Goal: Task Accomplishment & Management: Use online tool/utility

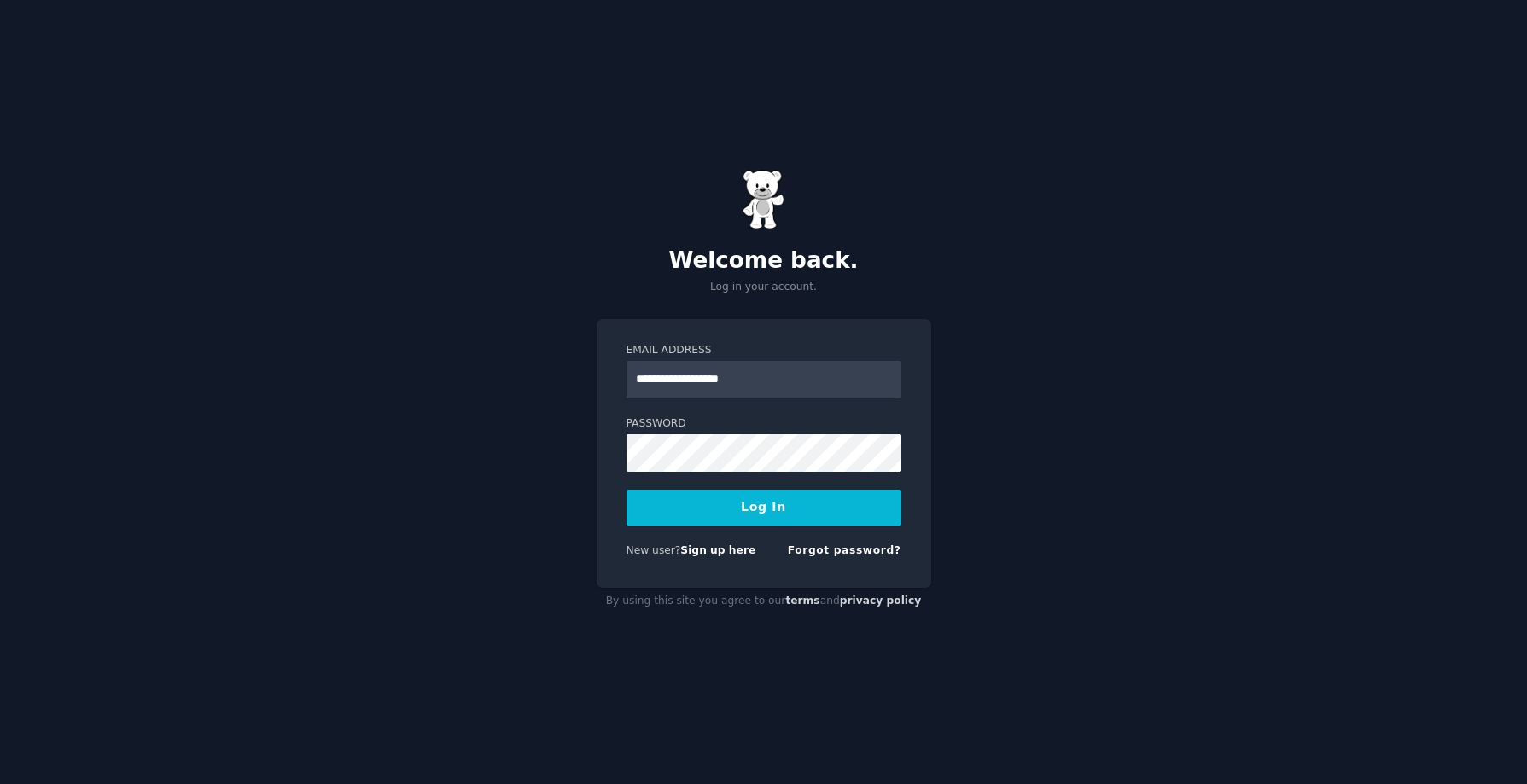
type input "**********"
click at [627, 490] on button "Log In" at bounding box center [764, 508] width 275 height 36
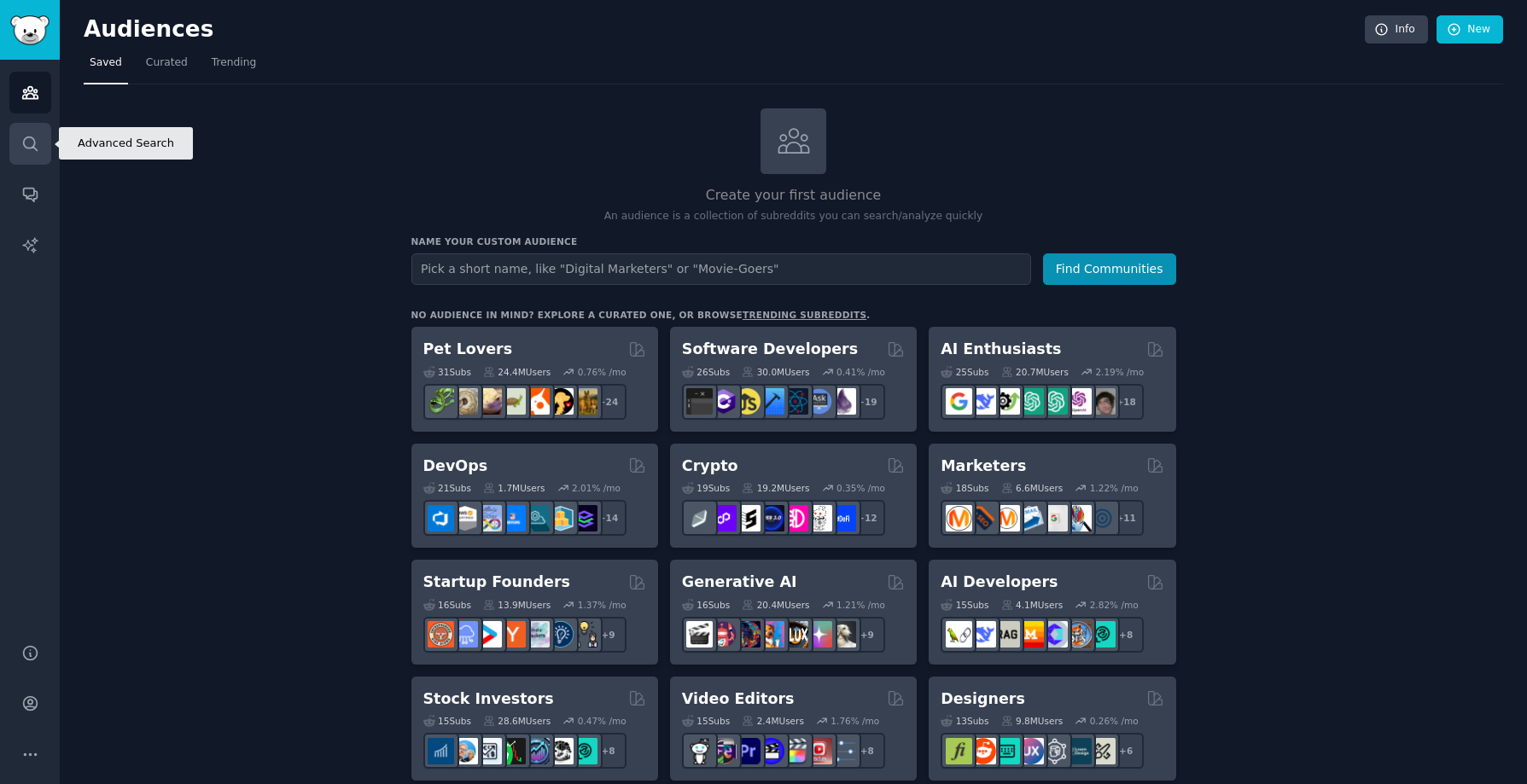
click at [27, 140] on icon "Sidebar" at bounding box center [30, 143] width 18 height 18
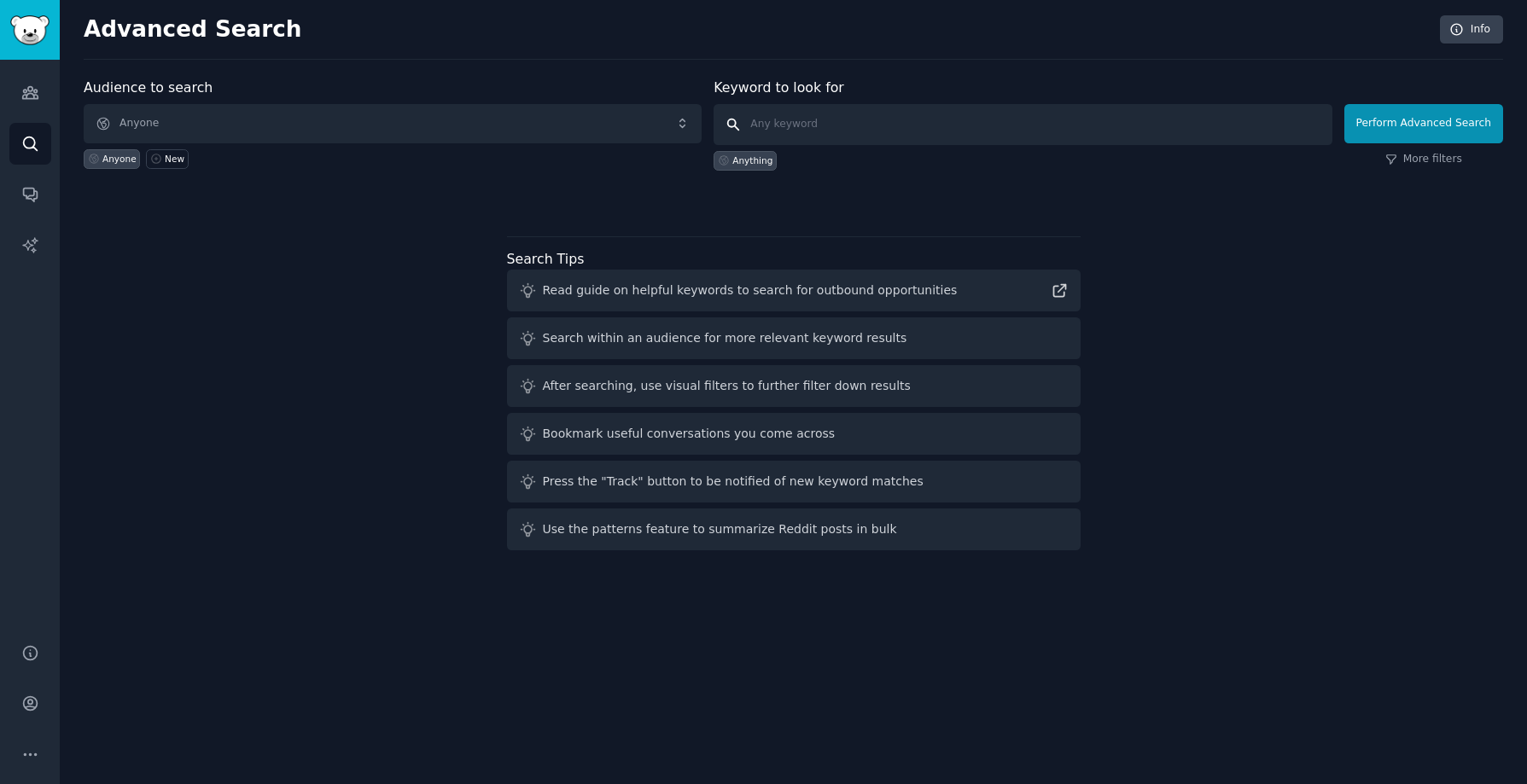
click at [776, 122] on input "text" at bounding box center [1023, 124] width 618 height 41
type input "agentic"
click button "Perform Advanced Search" at bounding box center [1423, 123] width 159 height 39
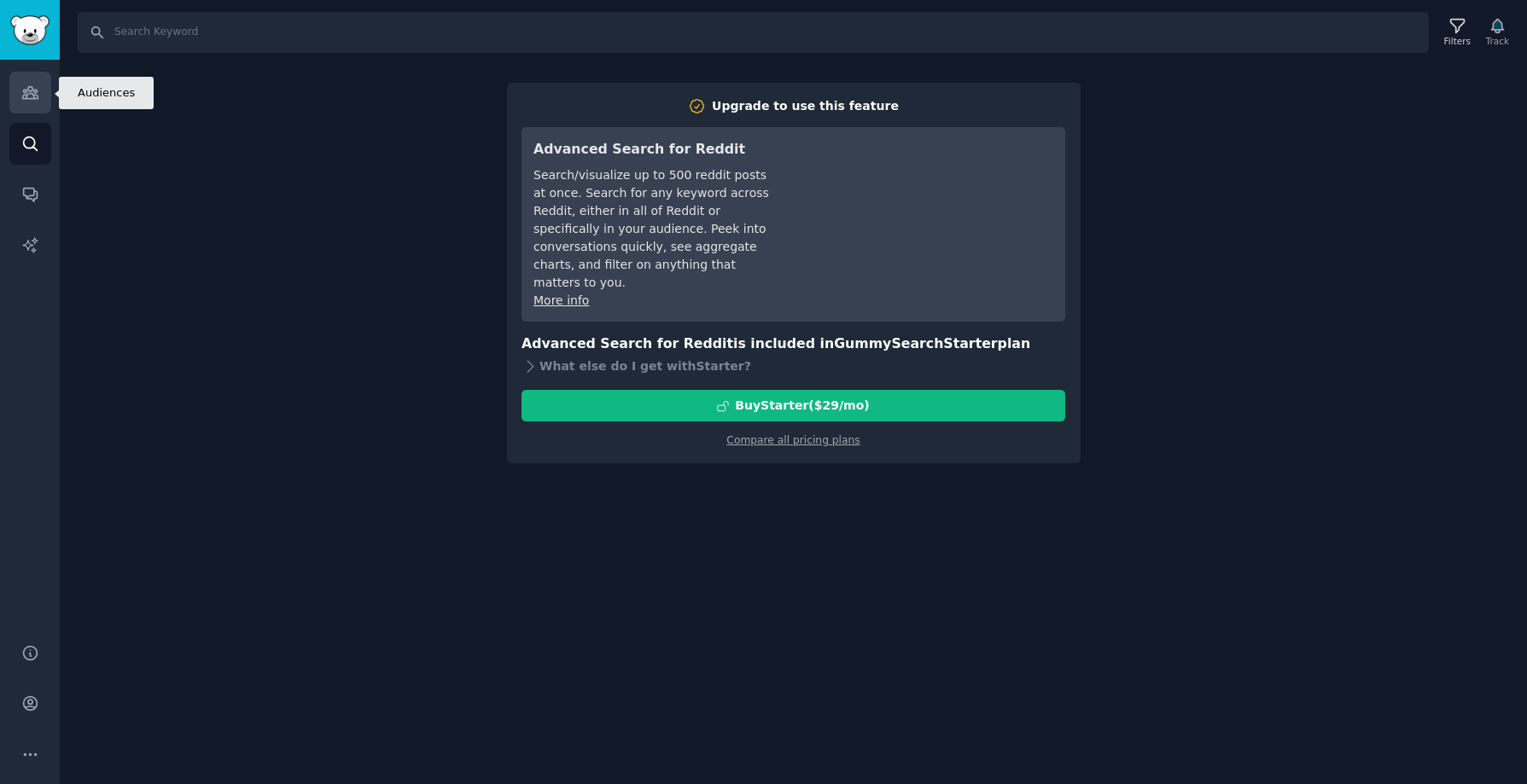
click at [24, 79] on link "Audiences" at bounding box center [30, 92] width 42 height 42
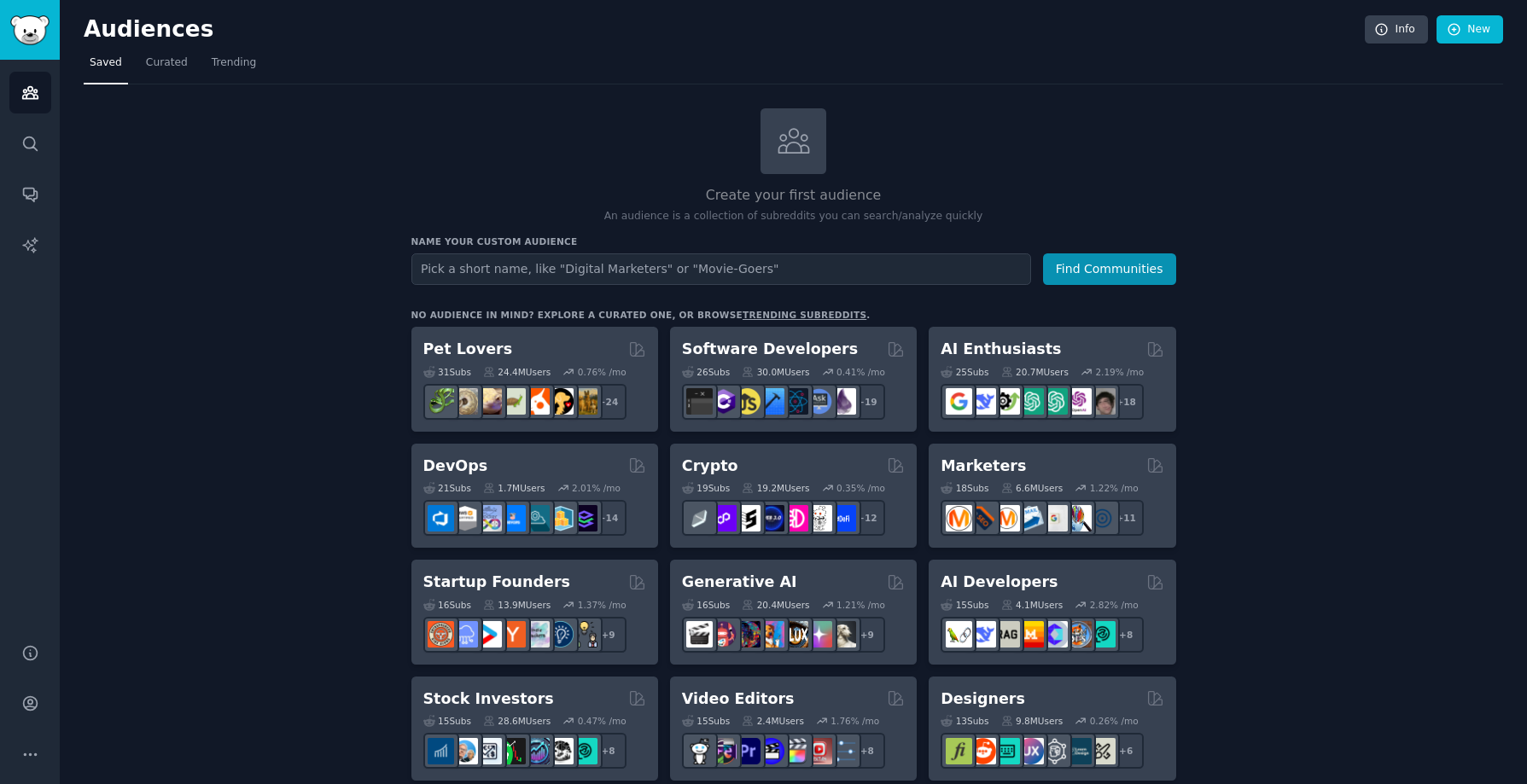
click at [789, 274] on input "text" at bounding box center [721, 269] width 620 height 32
type input "agentic"
click at [1117, 266] on button "Find Communities" at bounding box center [1109, 269] width 133 height 32
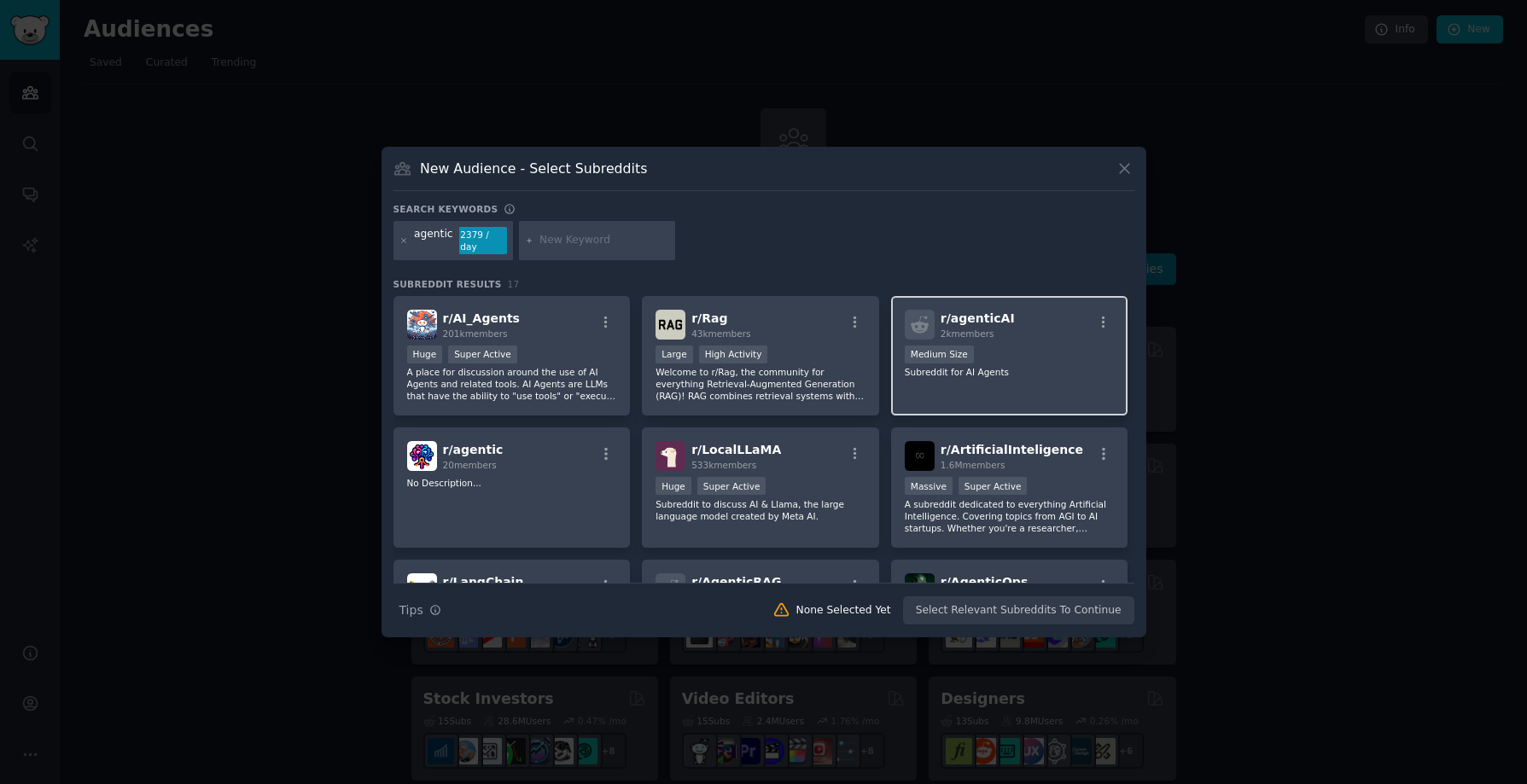
scroll to position [71, 0]
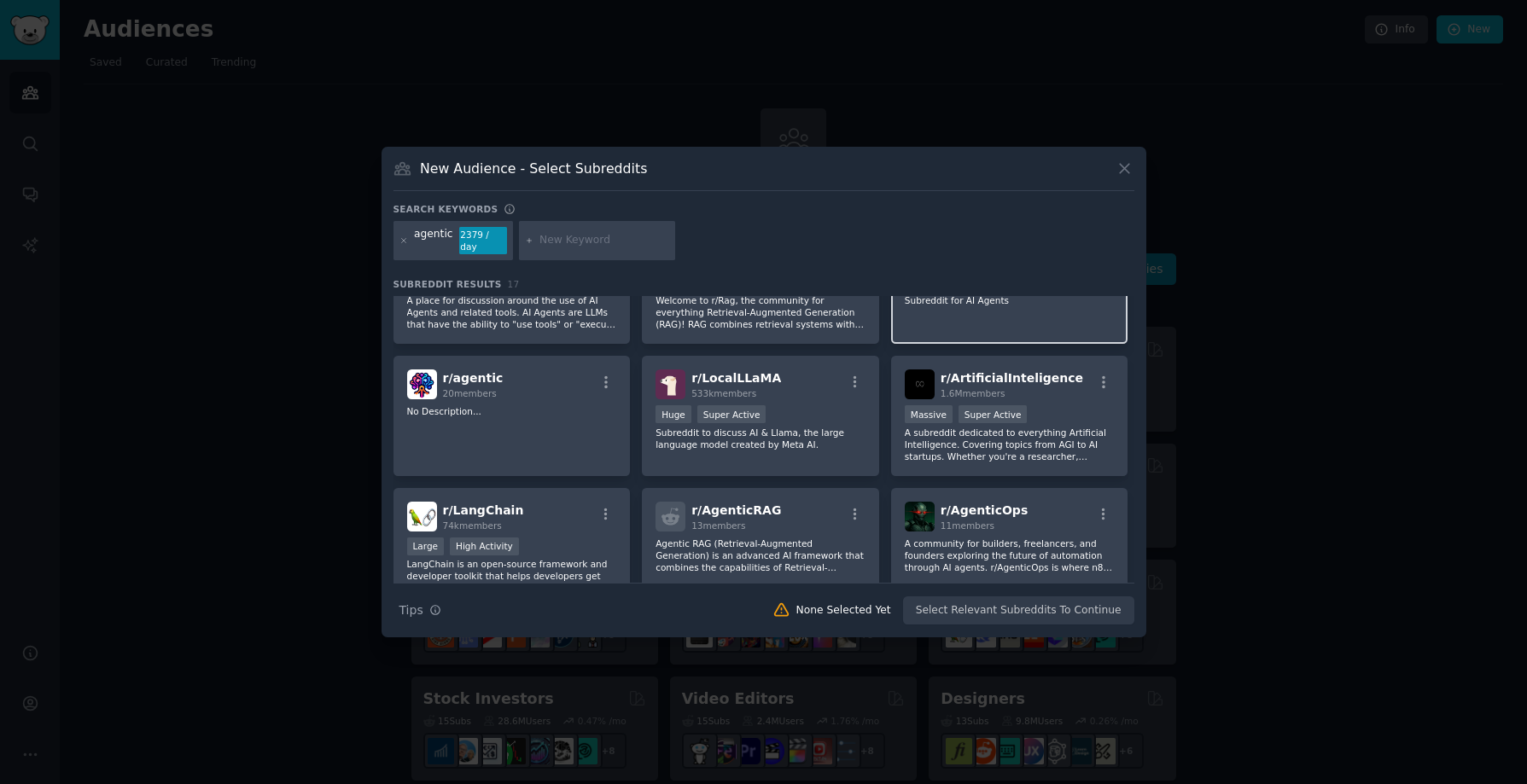
click at [1042, 350] on div "r/ AI_Agents 201k members Huge Super Active A place for discussion around the u…" at bounding box center [764, 482] width 741 height 515
click at [565, 367] on div "r/ agentic 20 members No Description..." at bounding box center [512, 416] width 238 height 121
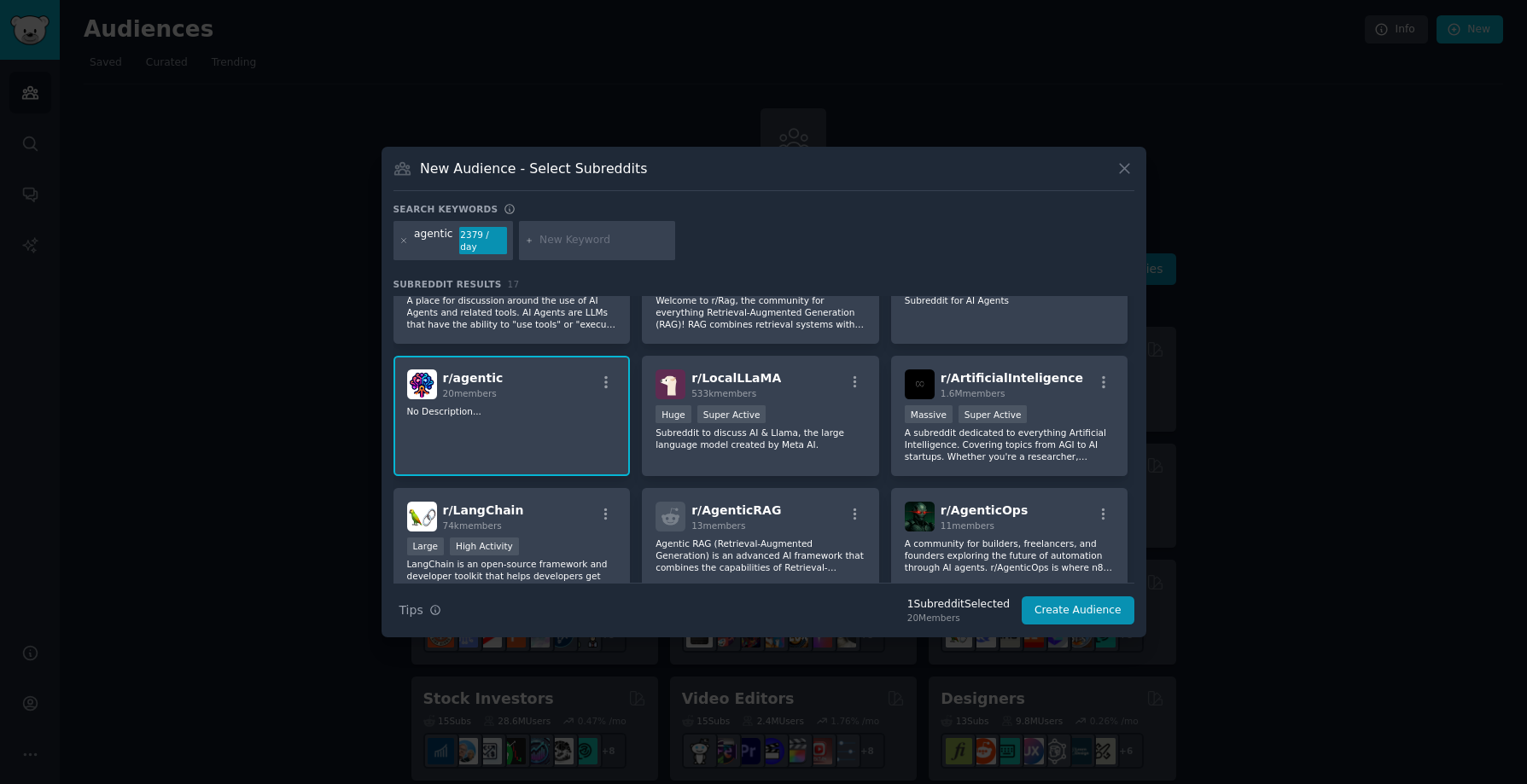
click at [528, 345] on div "r/ AI_Agents 201k members Huge Super Active A place for discussion around the u…" at bounding box center [764, 593] width 741 height 738
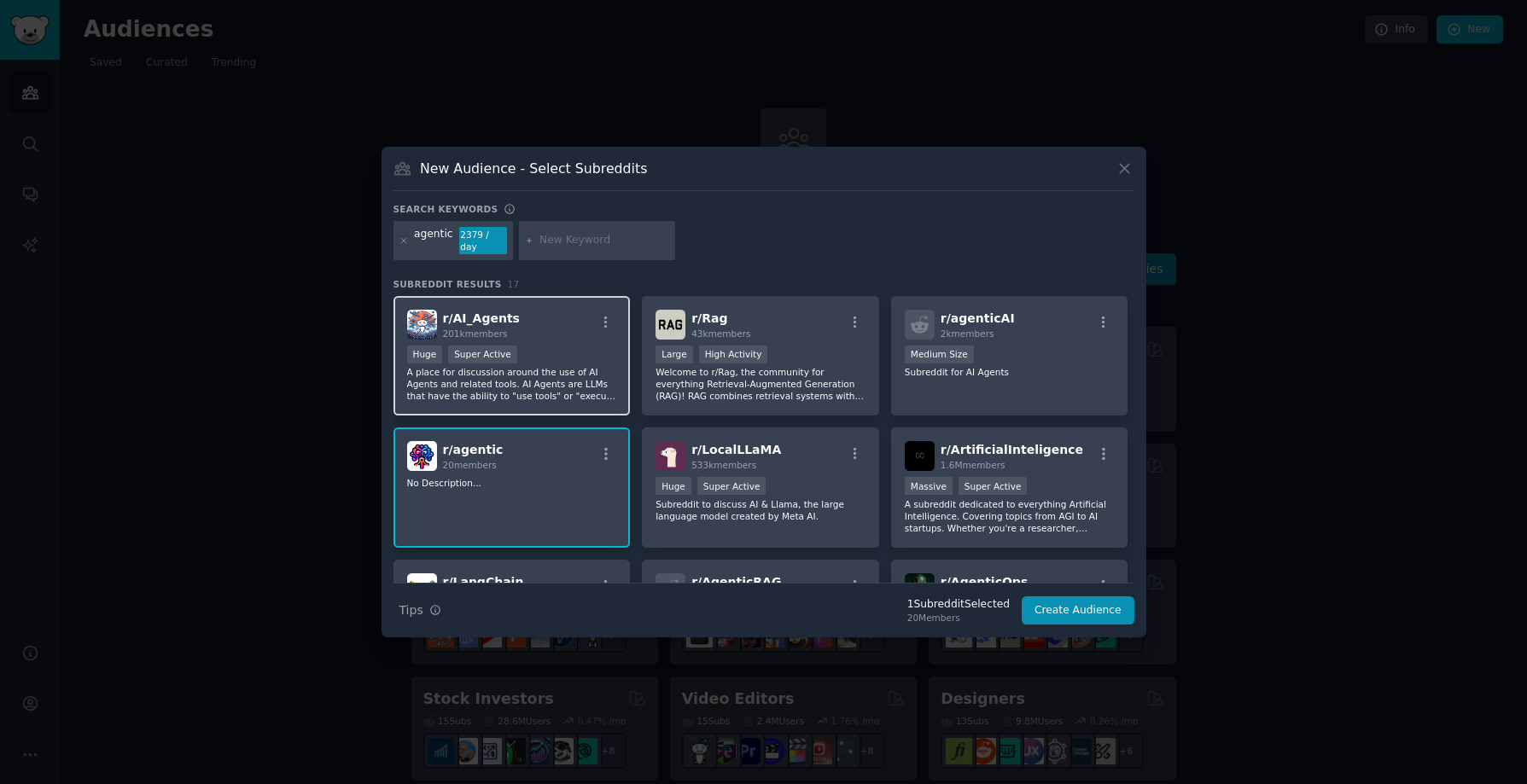
click at [564, 358] on div "Huge Super Active" at bounding box center [512, 355] width 210 height 21
click at [563, 472] on div "r/ agentic 20 members No Description..." at bounding box center [512, 488] width 238 height 121
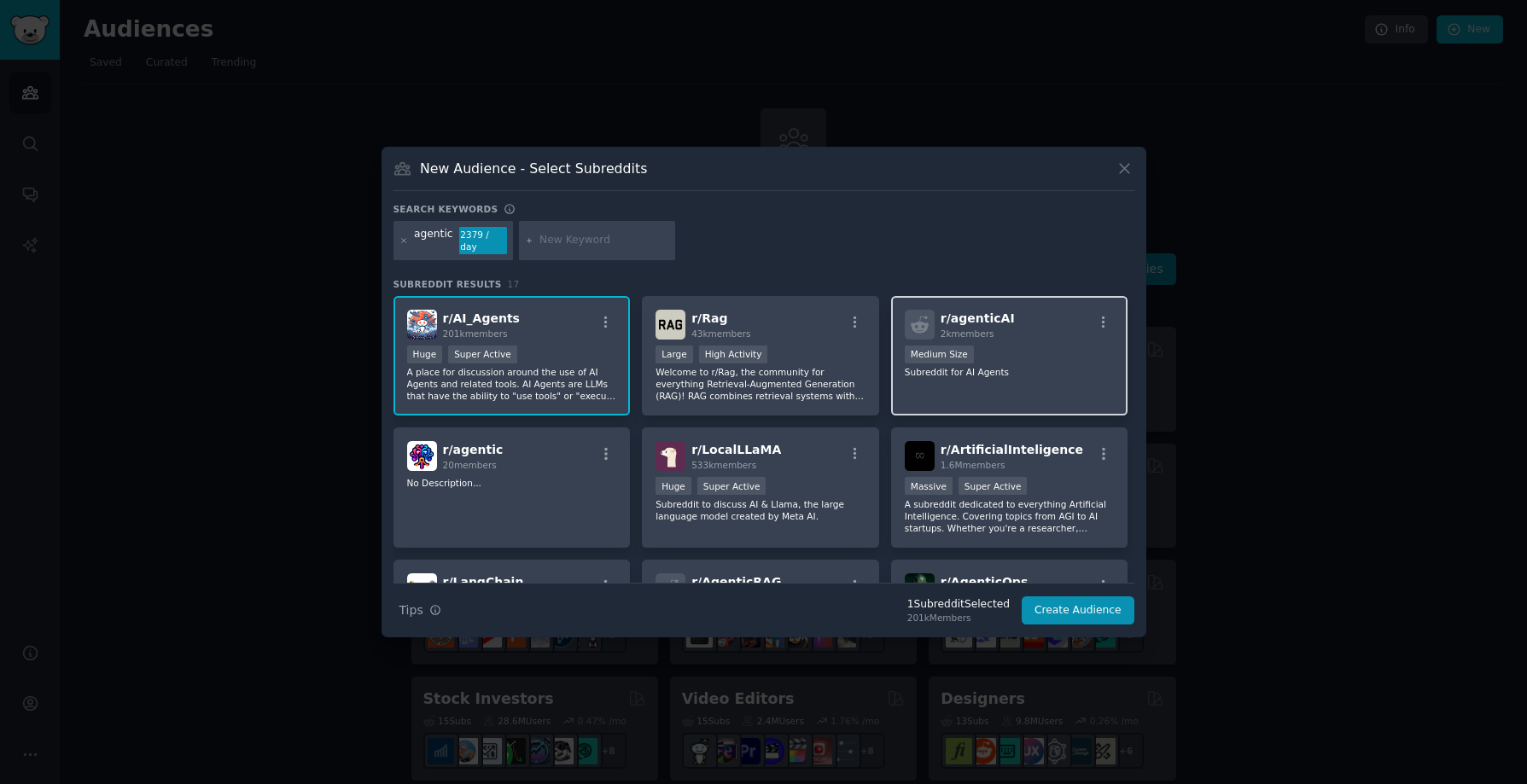
drag, startPoint x: 992, startPoint y: 346, endPoint x: 969, endPoint y: 396, distance: 55.0
click at [992, 346] on div "Medium Size" at bounding box center [1010, 355] width 210 height 21
click at [1047, 608] on button "Create Audience" at bounding box center [1078, 610] width 112 height 29
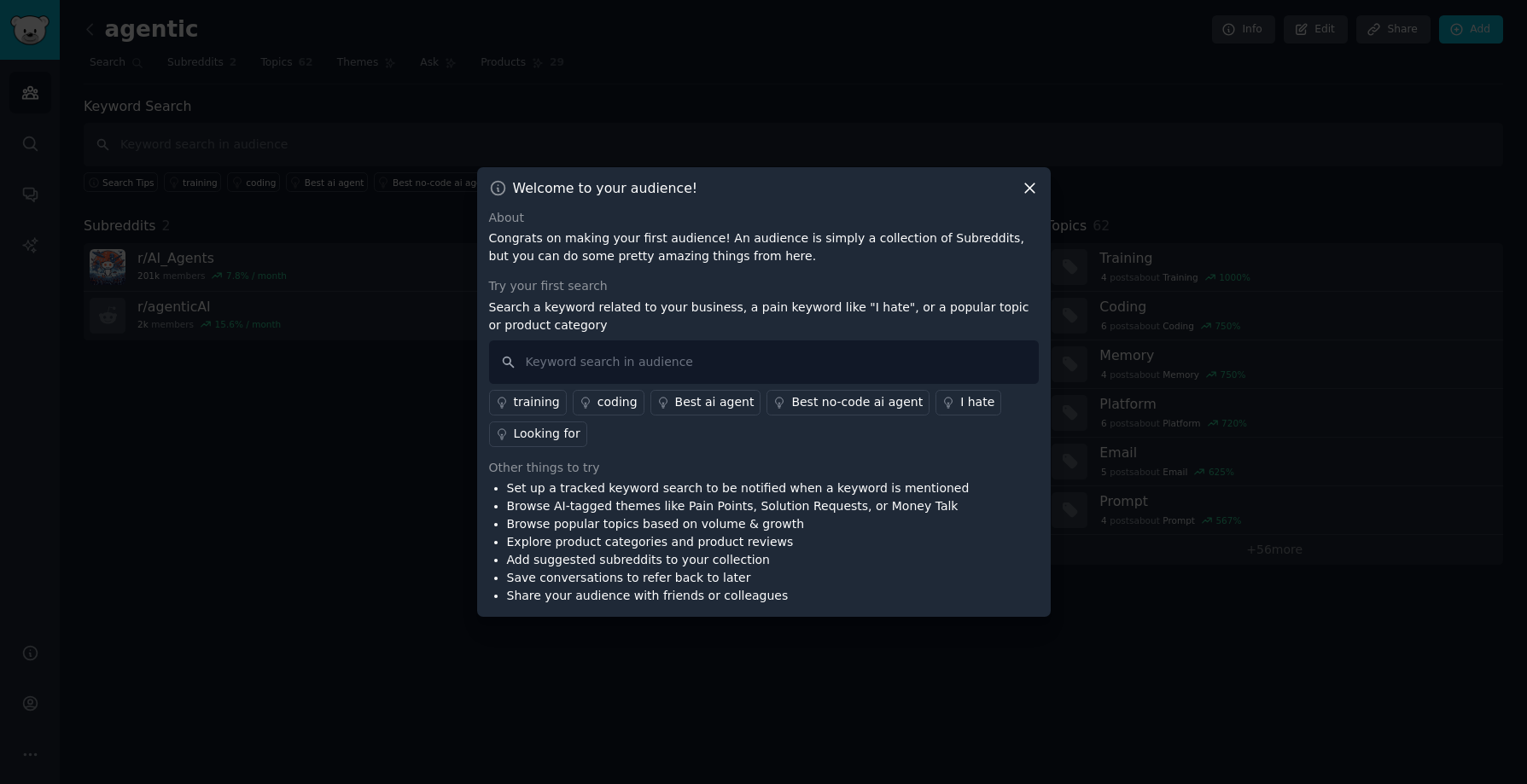
click at [1030, 184] on icon at bounding box center [1029, 187] width 18 height 18
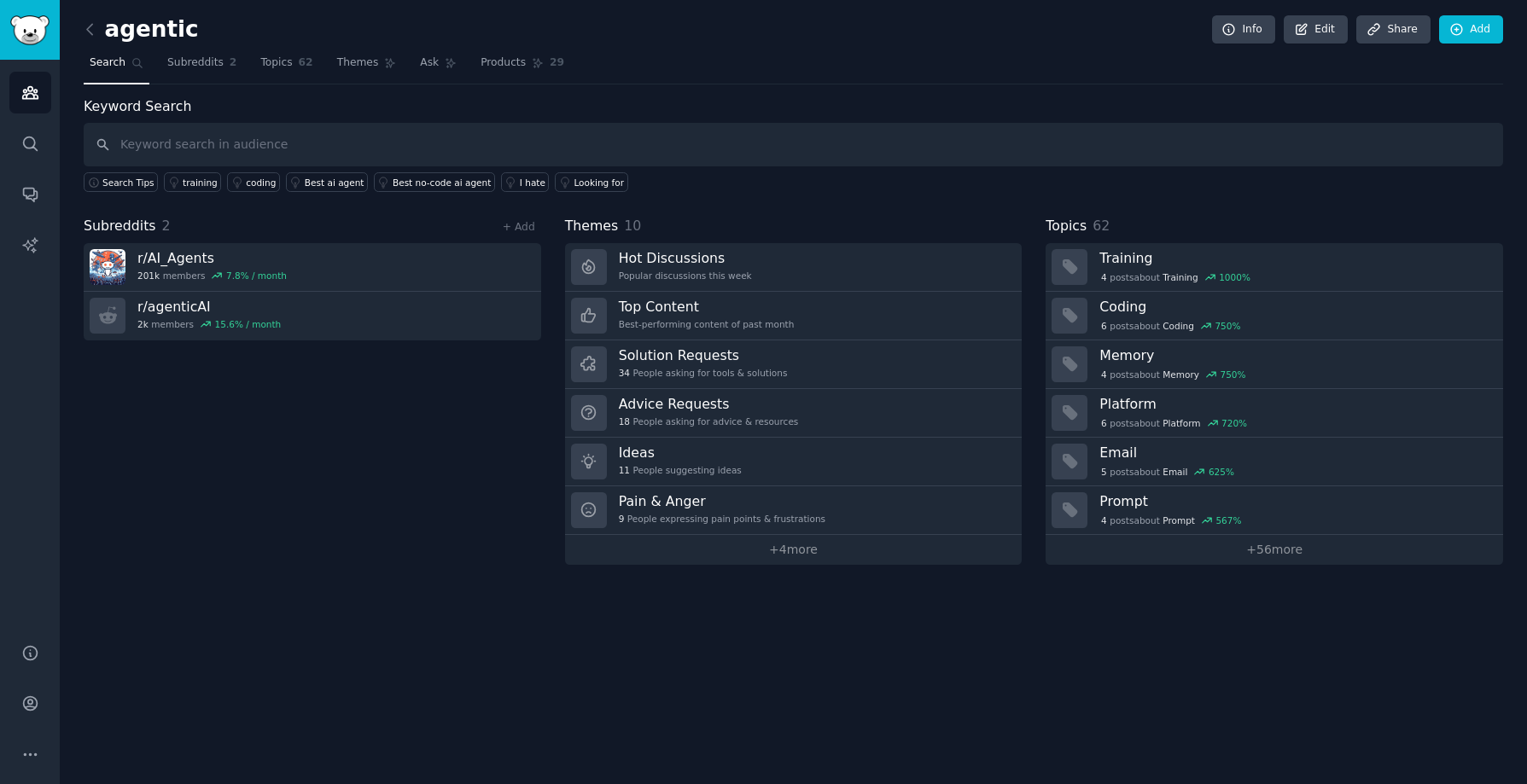
click at [429, 480] on div "Subreddits 2 + Add r/ AI_Agents 201k members 7.8 % / month r/ agenticAI 2k memb…" at bounding box center [312, 391] width 458 height 349
click at [31, 38] on img "Sidebar" at bounding box center [30, 31] width 39 height 30
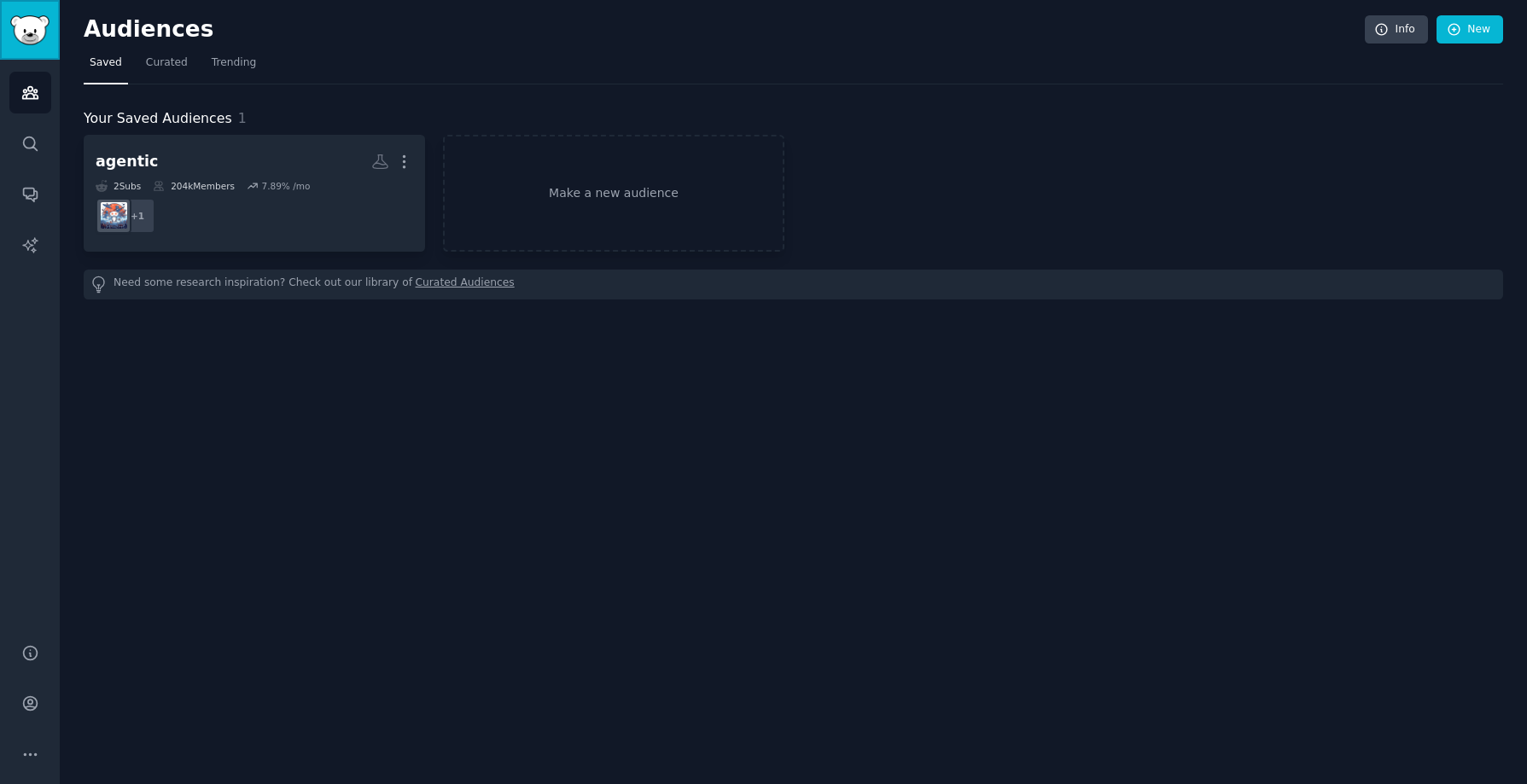
click at [31, 38] on img "Sidebar" at bounding box center [30, 31] width 39 height 30
click at [21, 104] on link "Audiences" at bounding box center [30, 92] width 42 height 42
click at [23, 133] on link "Search" at bounding box center [30, 143] width 42 height 42
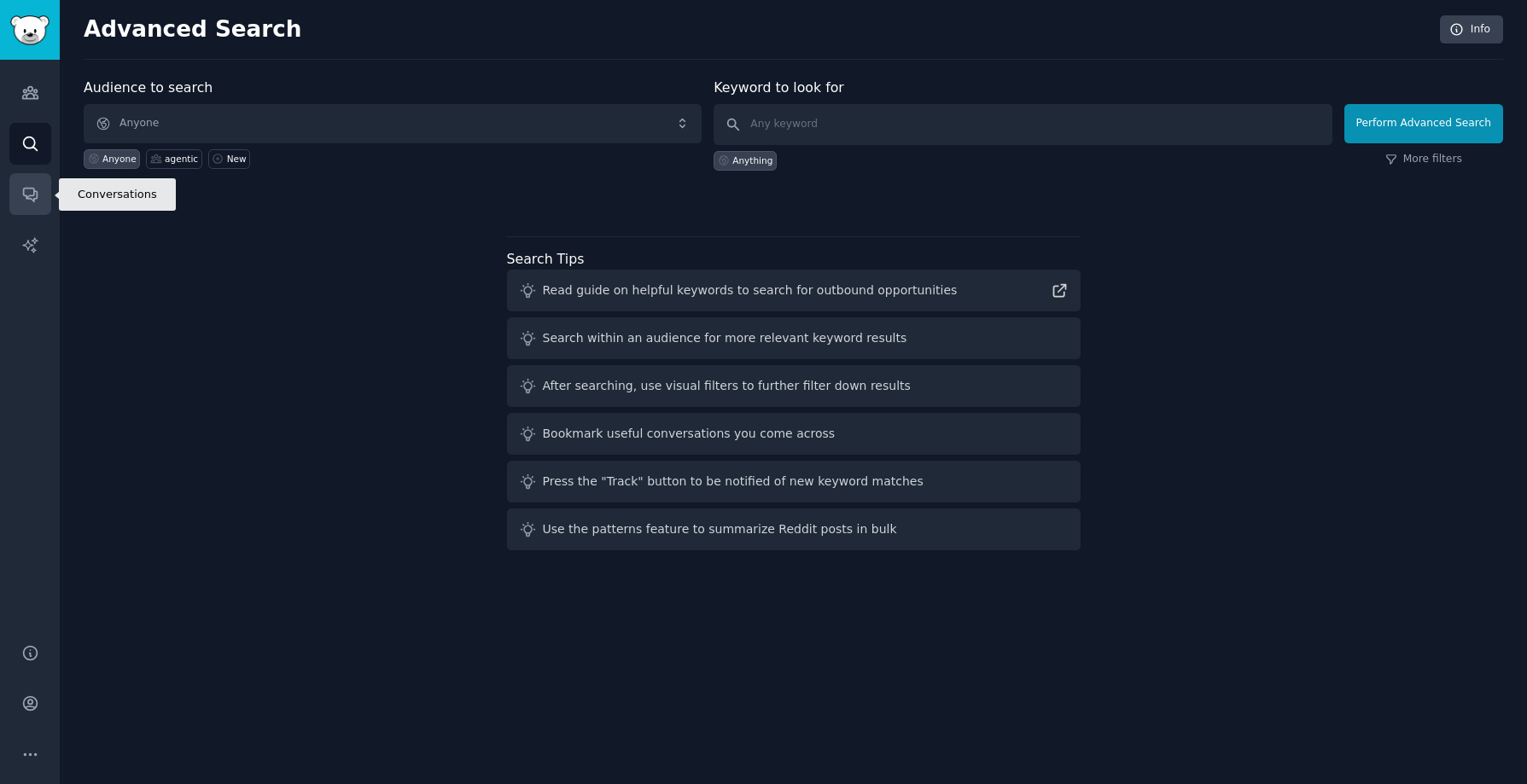
click at [26, 203] on link "Conversations" at bounding box center [30, 194] width 42 height 42
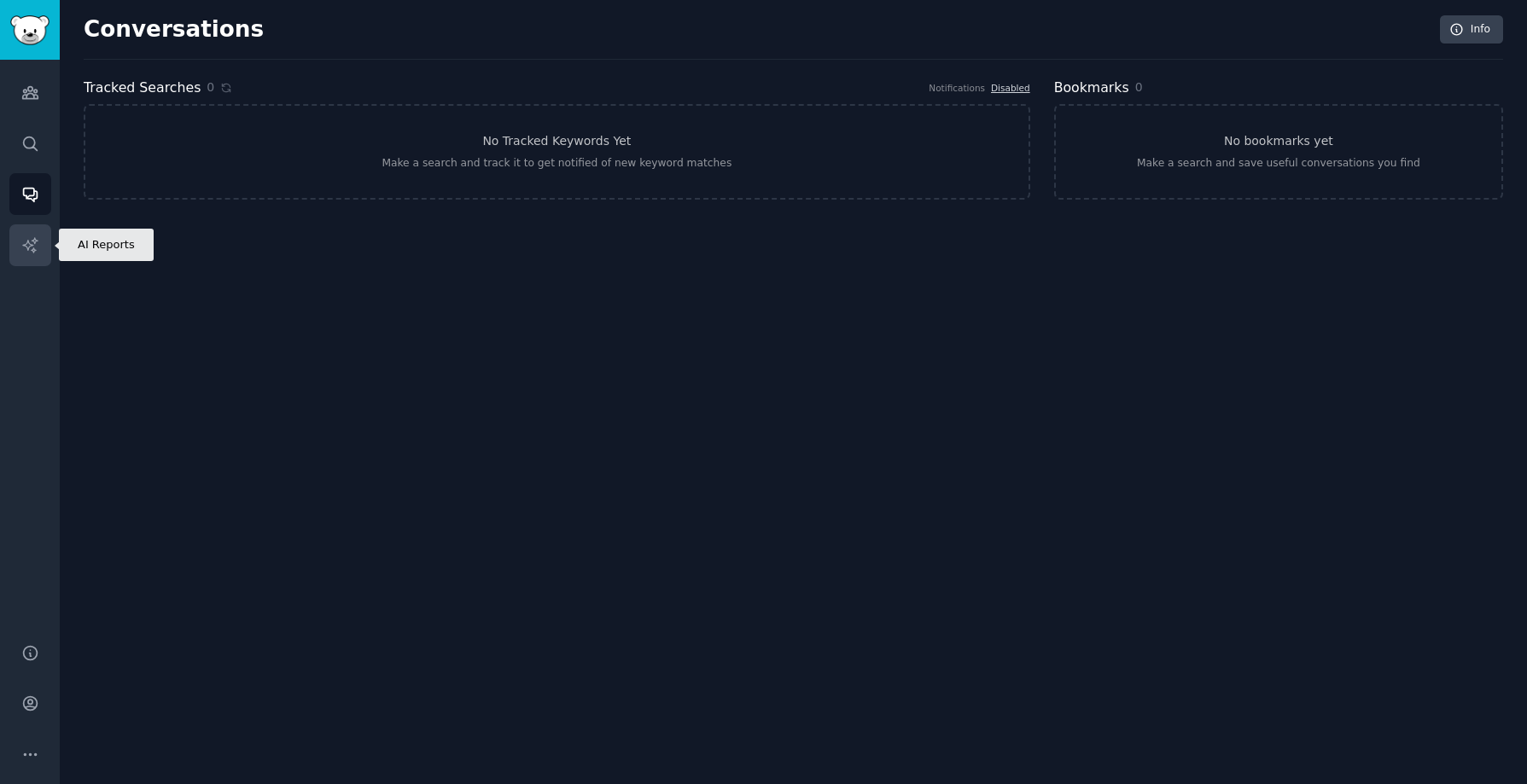
click at [29, 257] on link "AI Reports" at bounding box center [30, 245] width 42 height 42
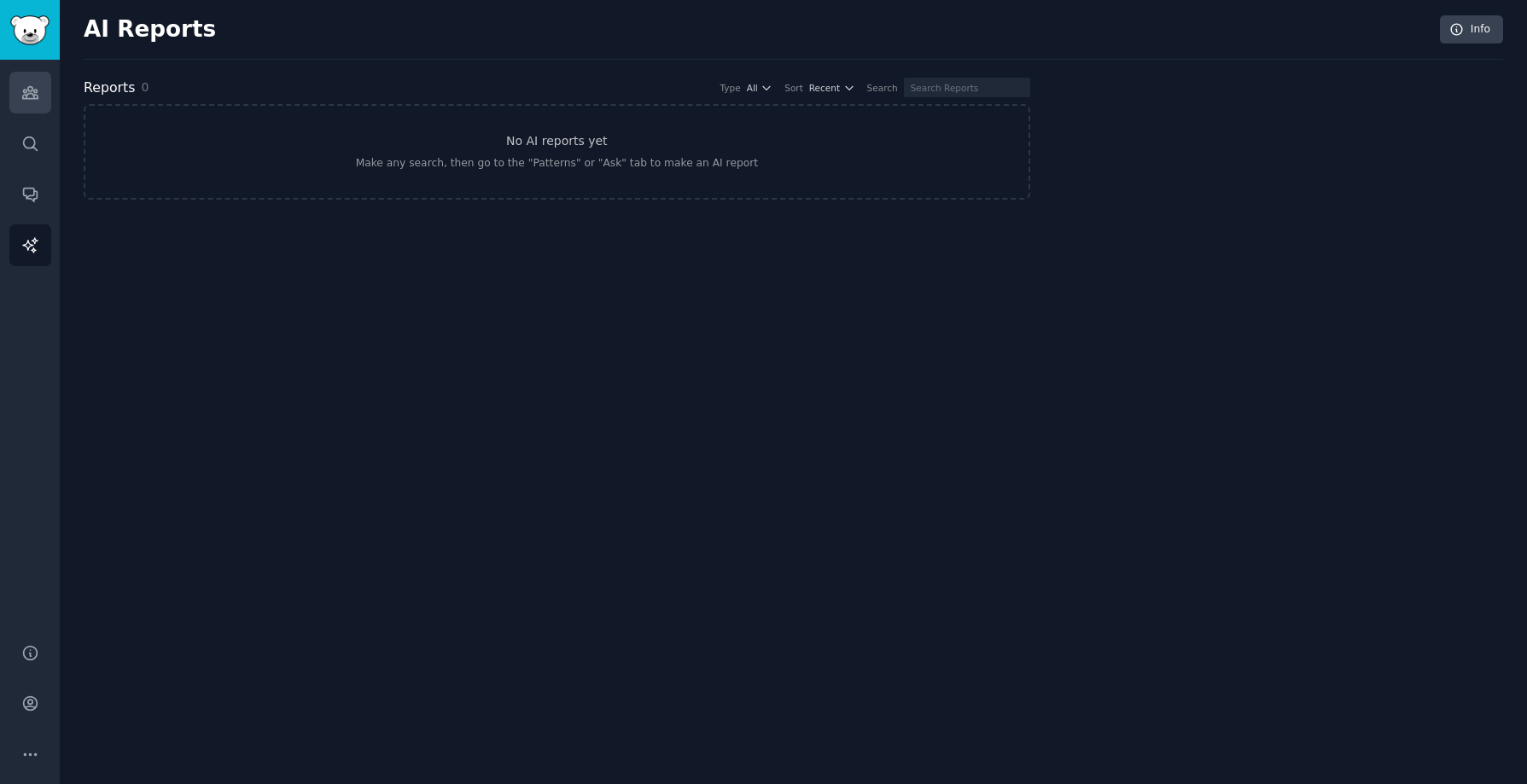
click at [31, 112] on link "Audiences" at bounding box center [30, 92] width 42 height 42
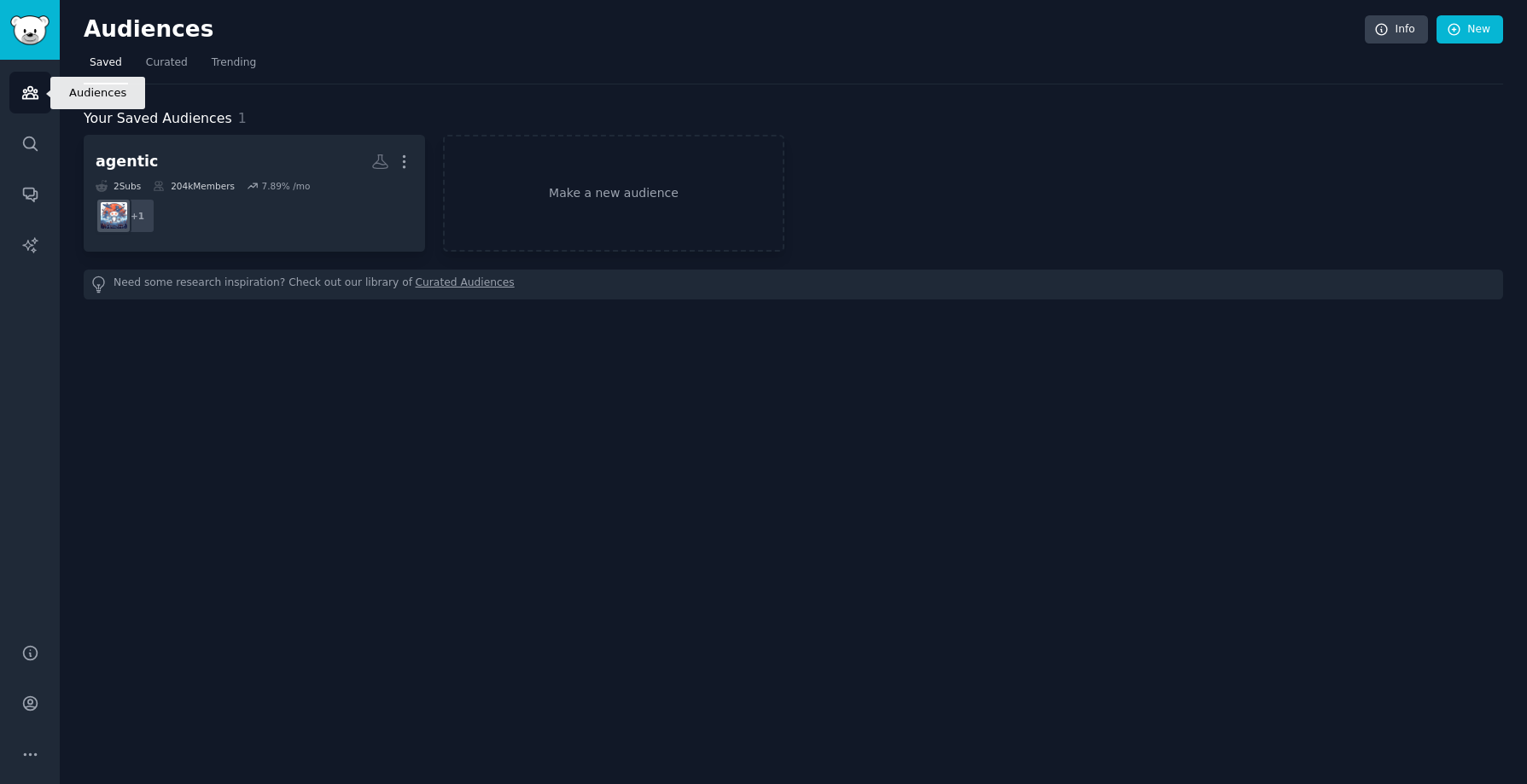
drag, startPoint x: 31, startPoint y: 112, endPoint x: 28, endPoint y: 96, distance: 16.3
click at [27, 102] on link "Audiences" at bounding box center [30, 92] width 42 height 42
click at [28, 96] on icon "Sidebar" at bounding box center [30, 92] width 18 height 18
